Goal: Check status

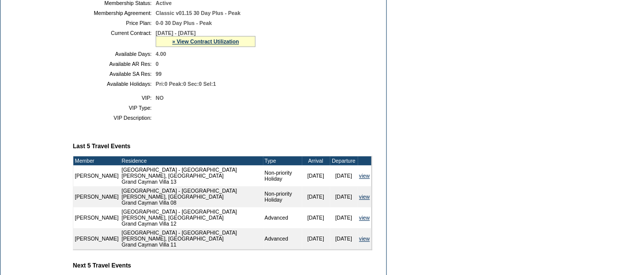
scroll to position [147, 0]
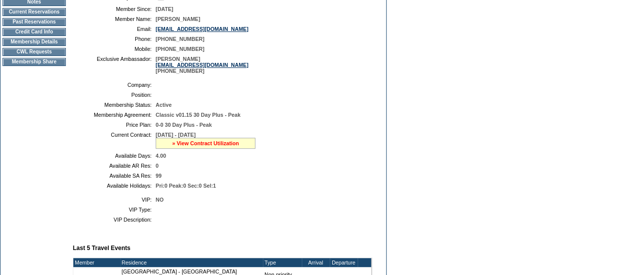
click at [209, 146] on link "» View Contract Utilization" at bounding box center [205, 143] width 67 height 6
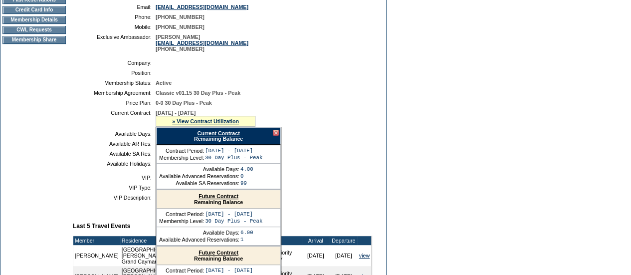
scroll to position [208, 0]
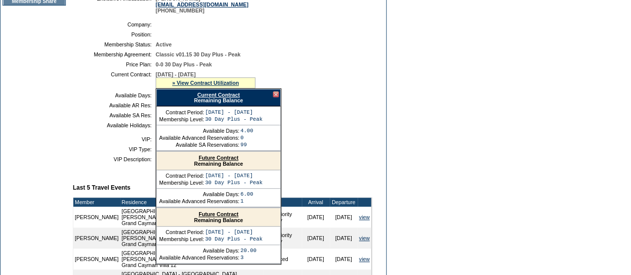
click at [232, 161] on link "Future Contract" at bounding box center [219, 158] width 40 height 6
click at [233, 98] on link "Current Contract" at bounding box center [218, 95] width 42 height 6
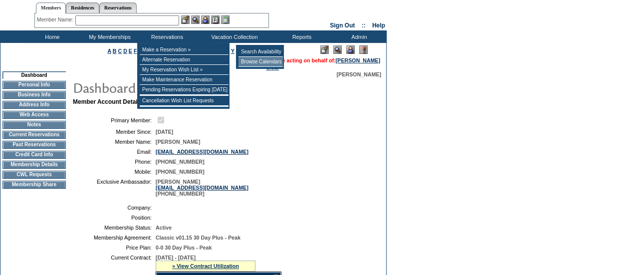
click at [260, 59] on td "Browse Calendars" at bounding box center [261, 62] width 44 height 10
